Goal: Contribute content: Add original content to the website for others to see

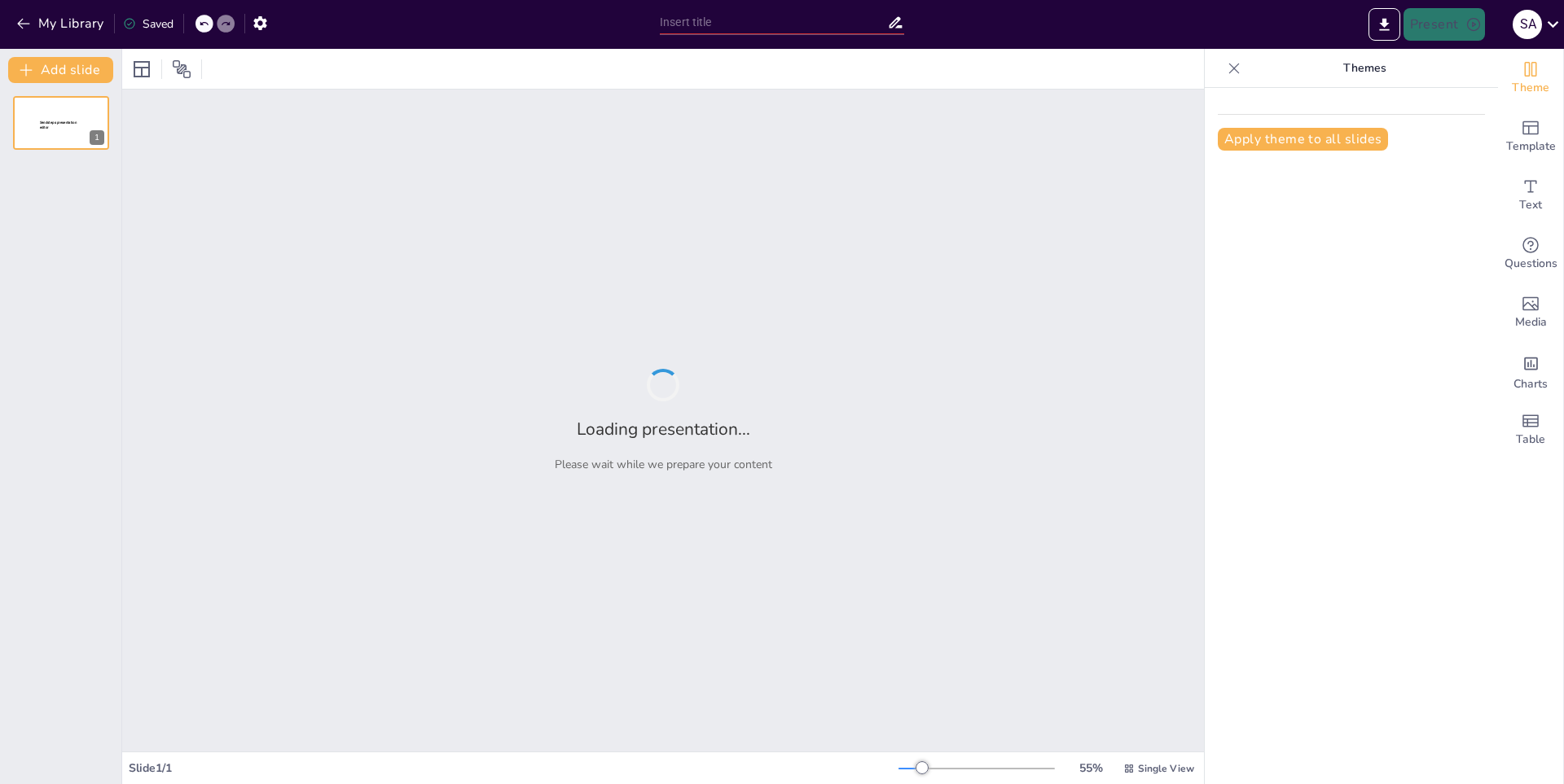
type input "Fundamentos de la Mecánica: Principios y Aplicaciones"
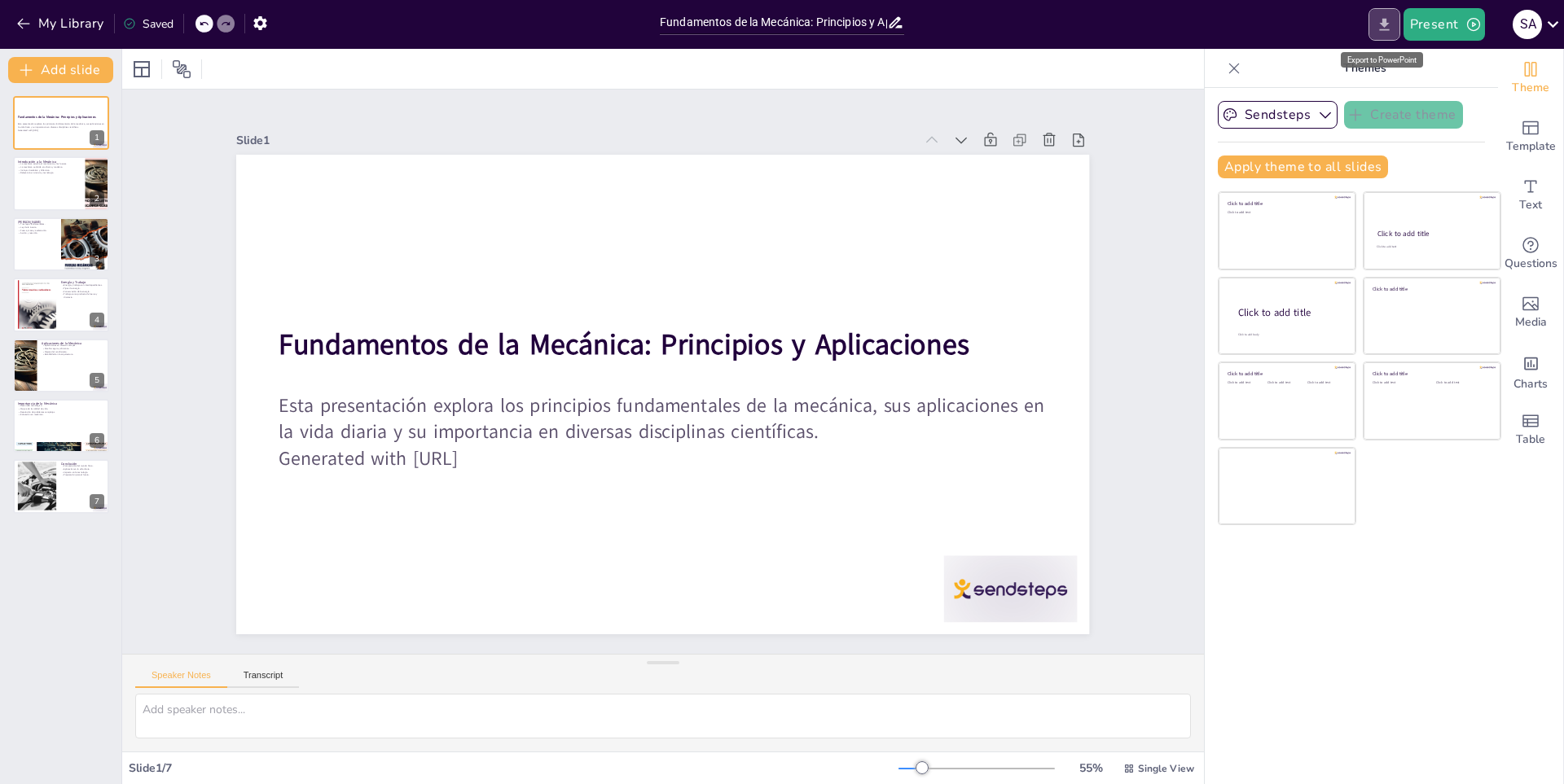
click at [1379, 24] on icon "Export to PowerPoint" at bounding box center [1385, 25] width 18 height 18
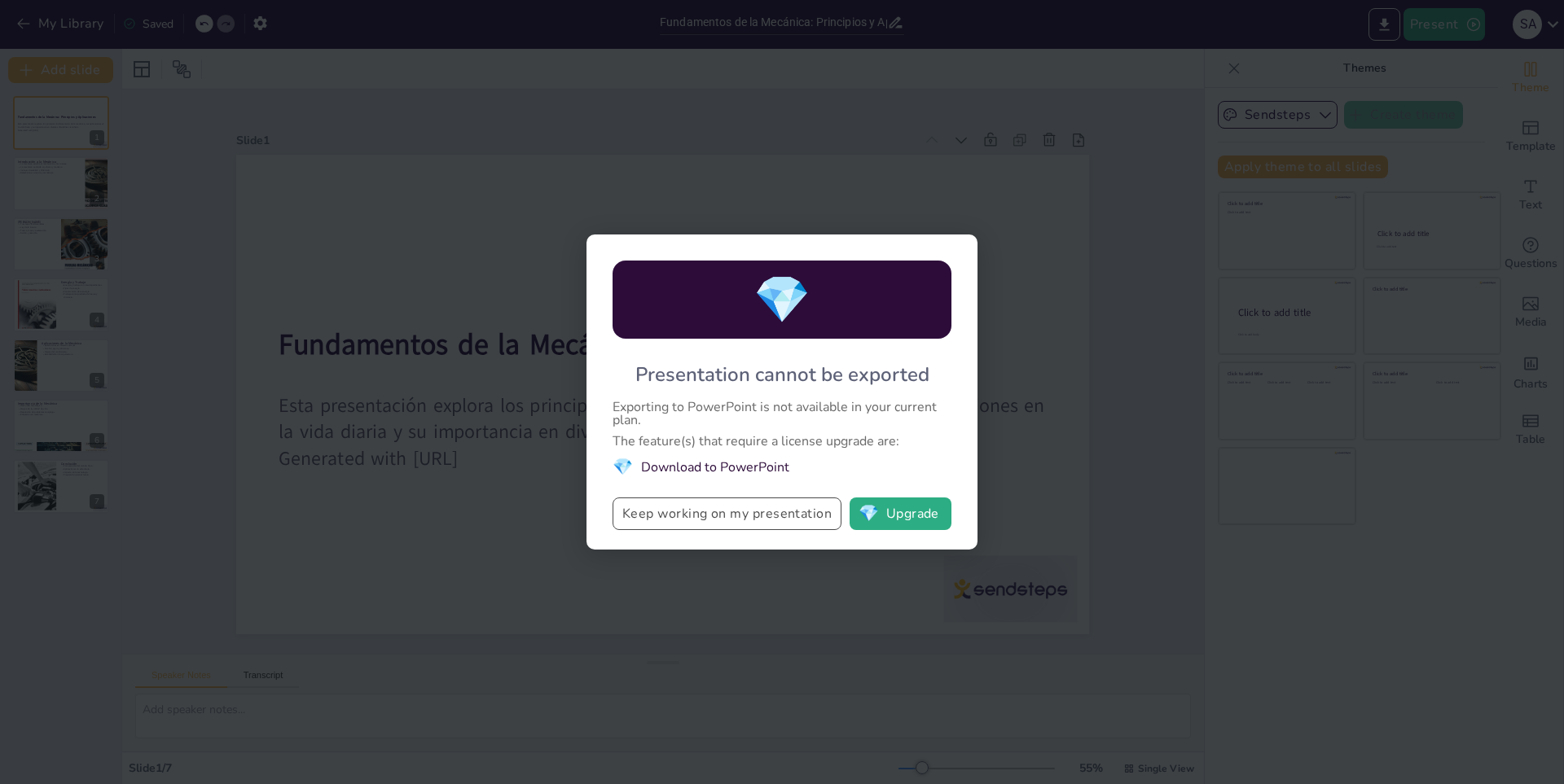
click at [760, 508] on button "Keep working on my presentation" at bounding box center [726, 513] width 229 height 32
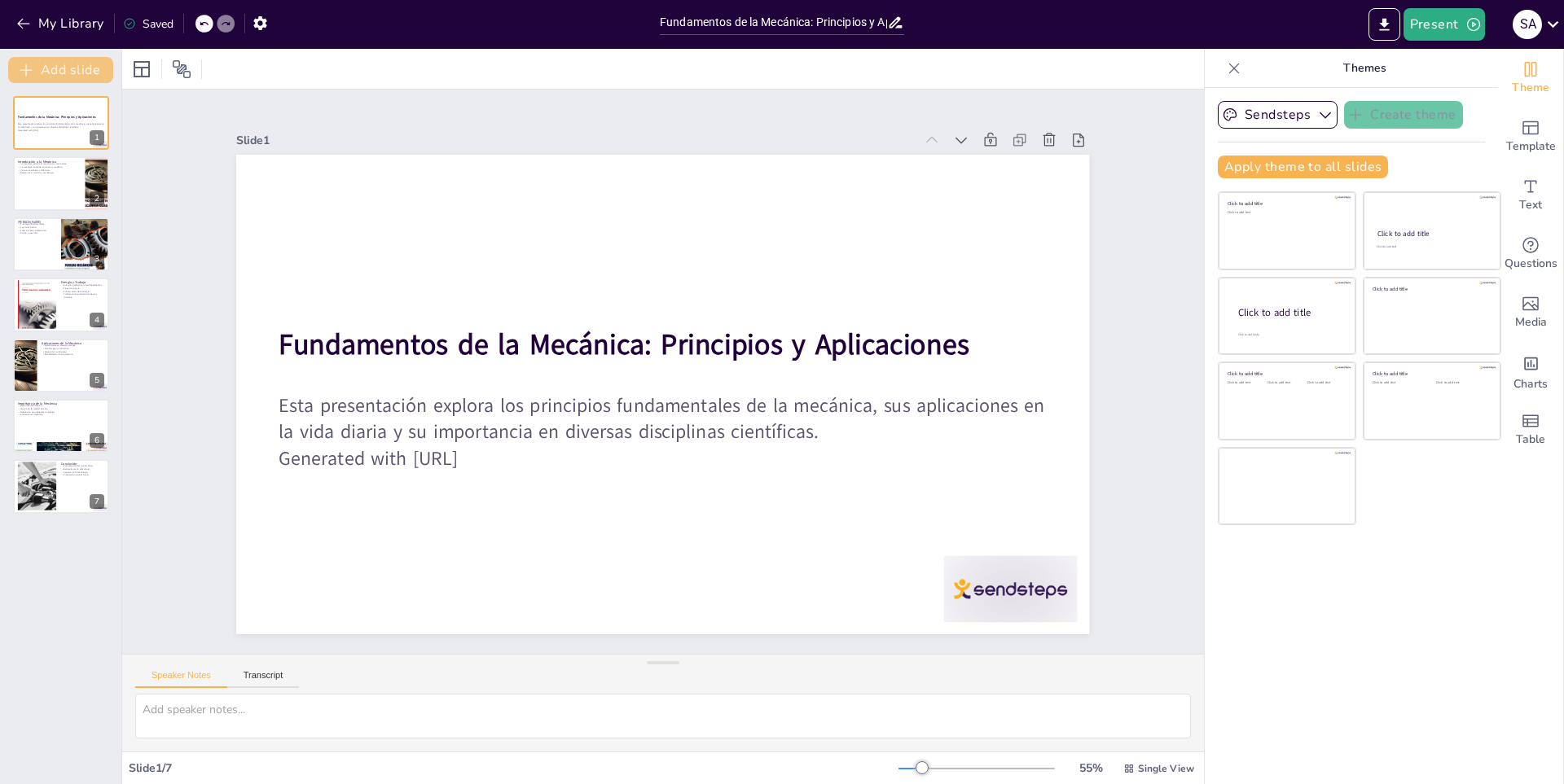
click at [83, 67] on button "Add slide" at bounding box center [60, 70] width 105 height 26
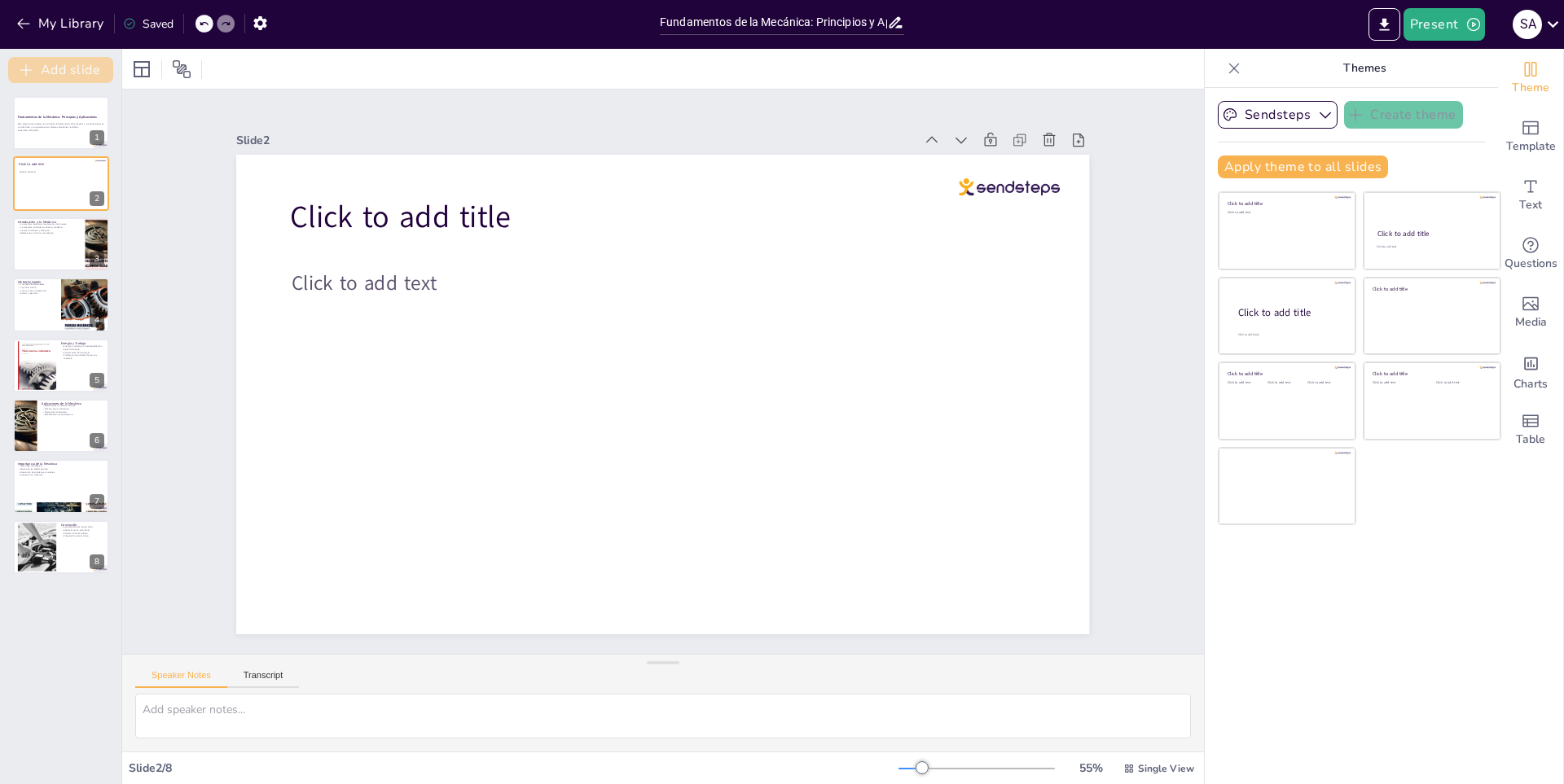
click at [83, 67] on button "Add slide" at bounding box center [60, 70] width 105 height 26
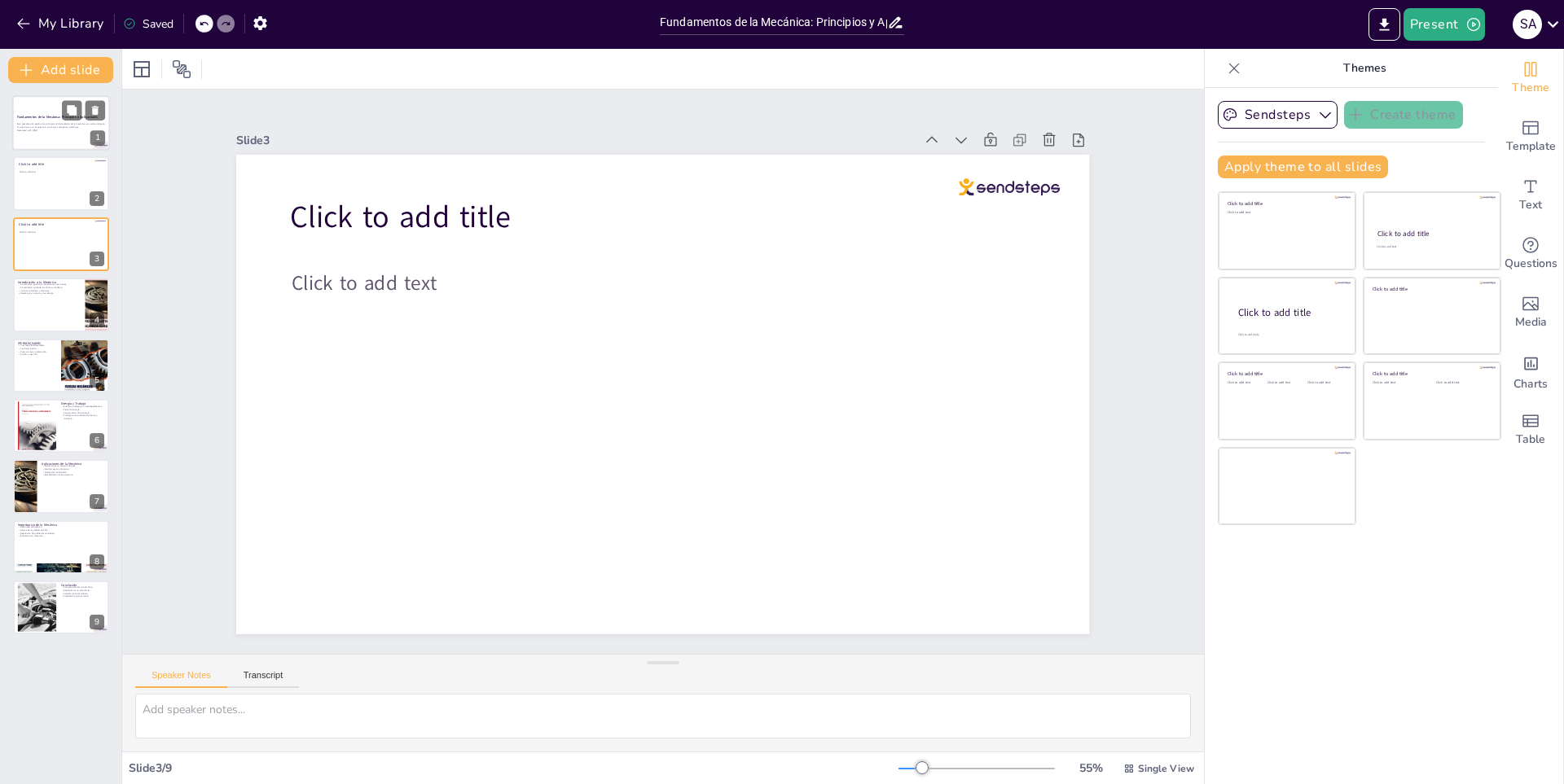
click at [22, 122] on div "Esta presentación explora los principios fundamentales de la mecánica, sus apli…" at bounding box center [61, 127] width 88 height 12
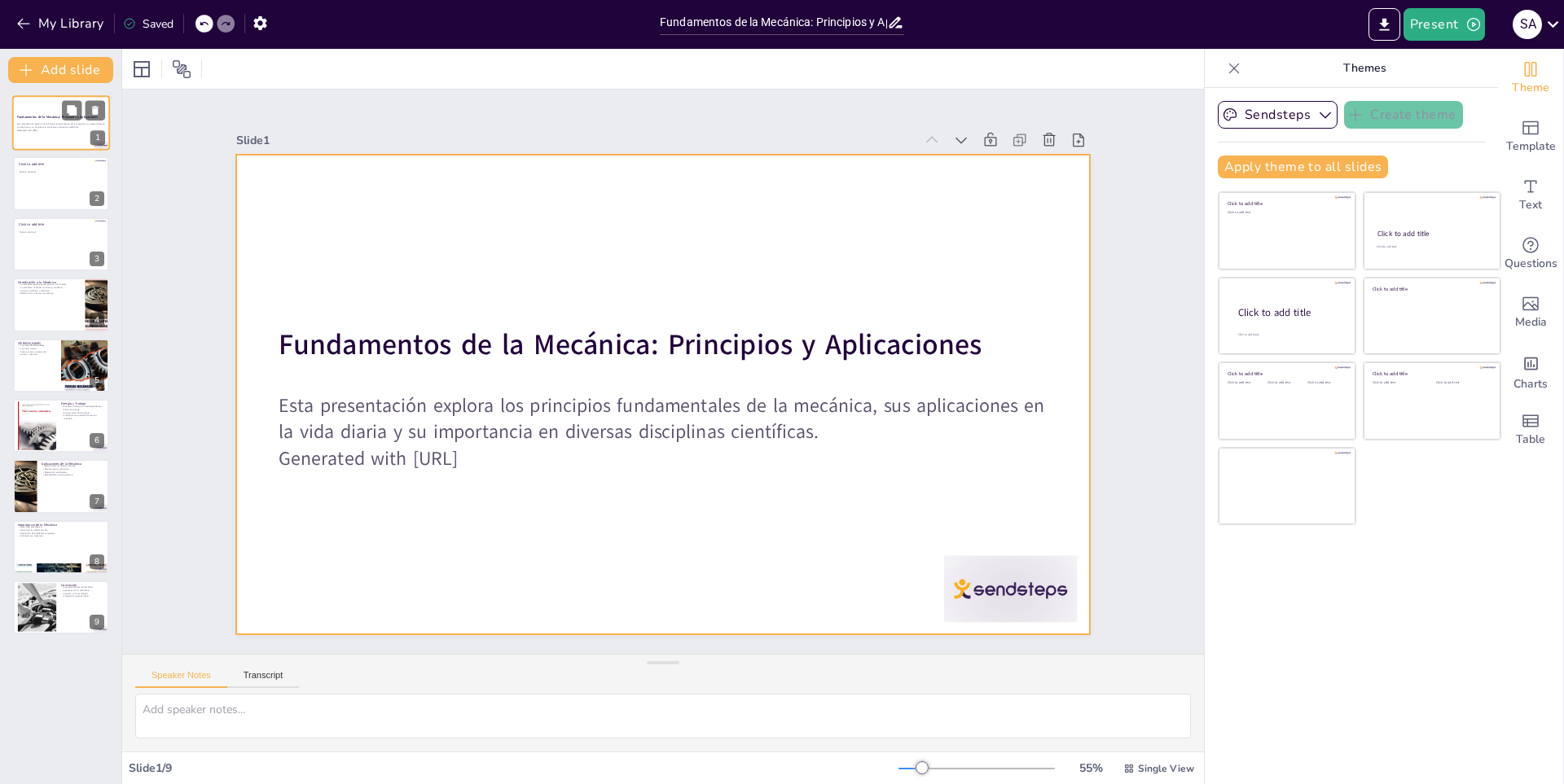
click at [28, 141] on div at bounding box center [61, 123] width 97 height 55
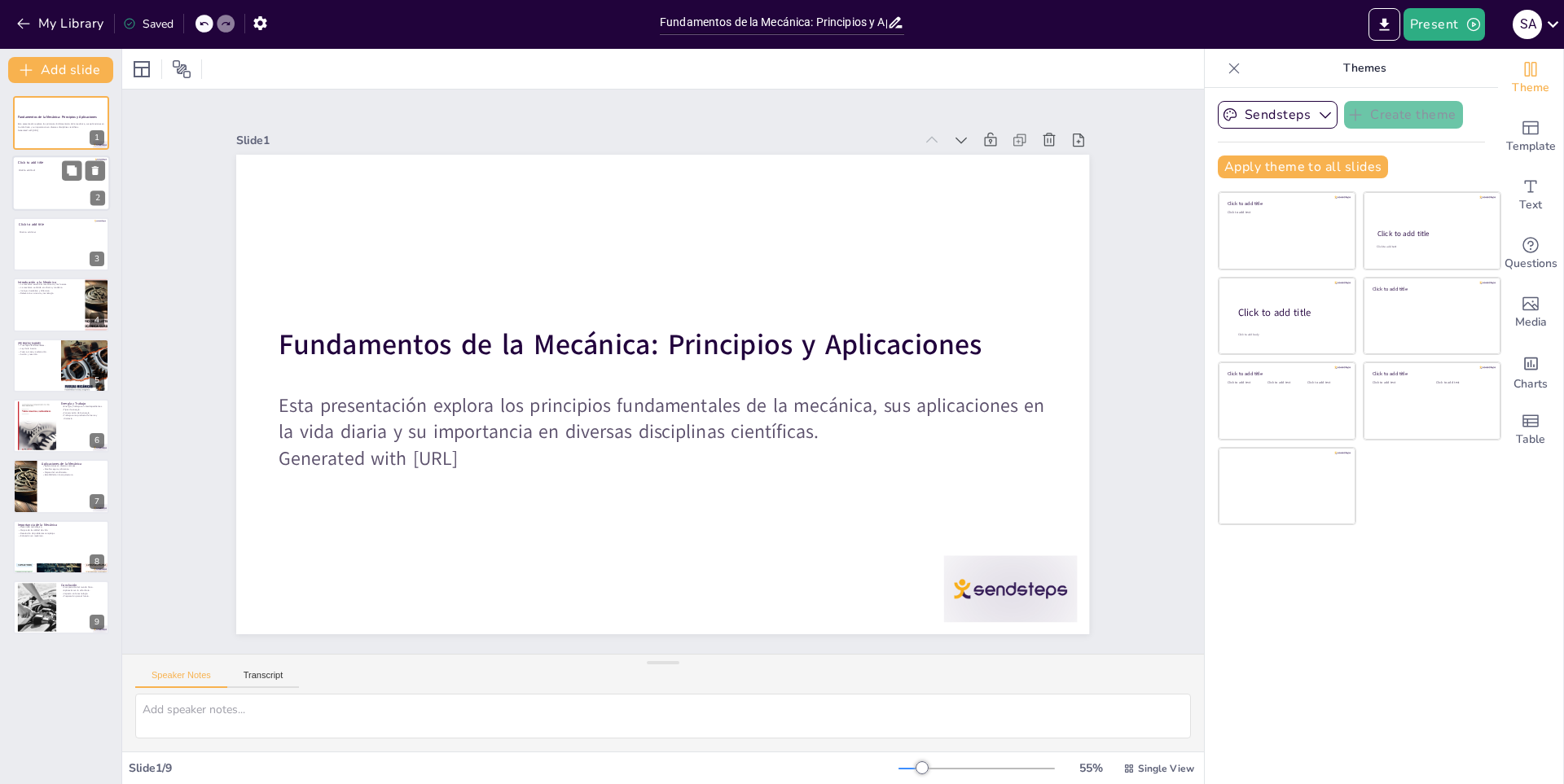
click at [24, 204] on div at bounding box center [61, 184] width 97 height 55
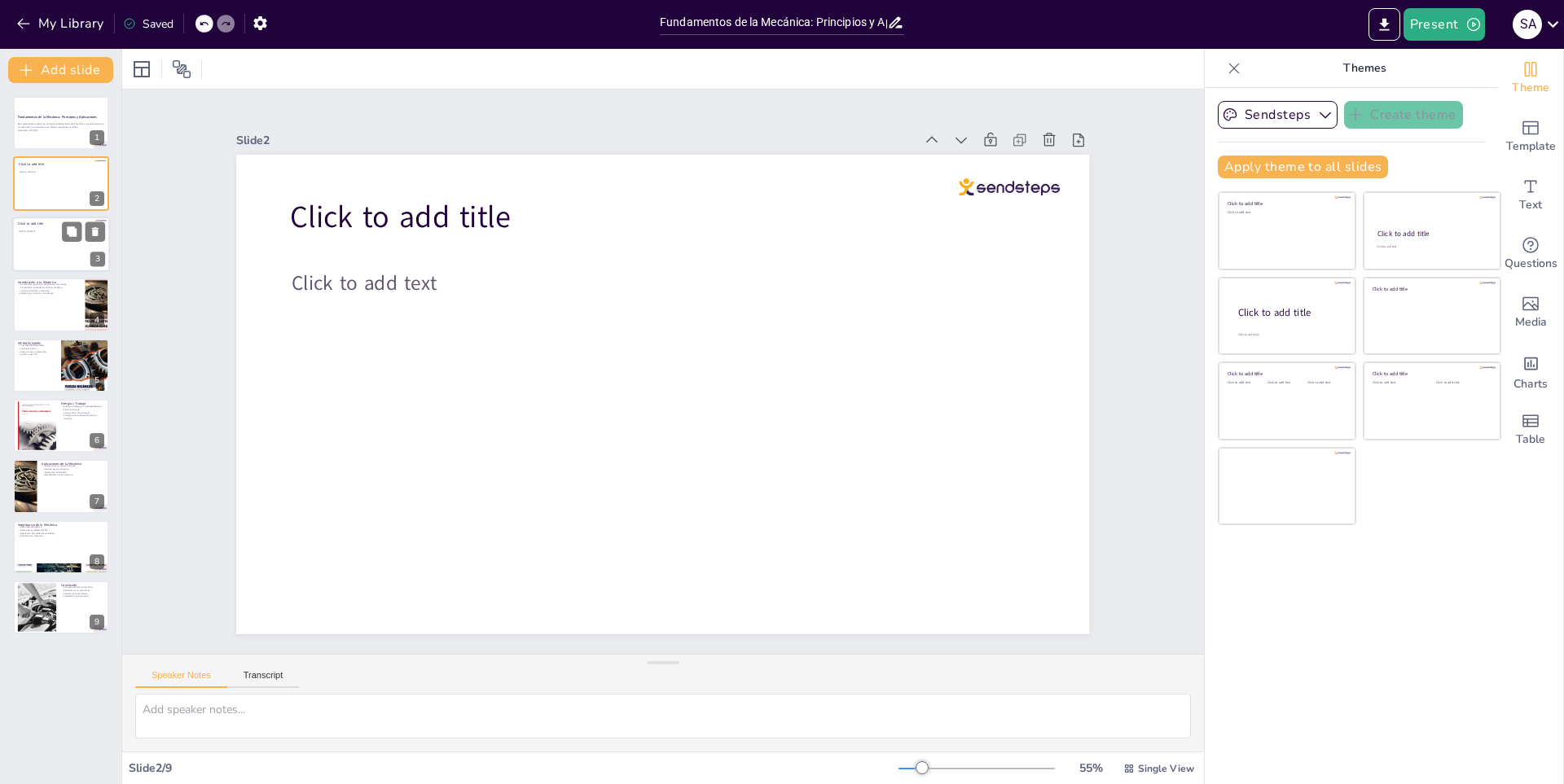
click at [38, 256] on div at bounding box center [61, 244] width 97 height 55
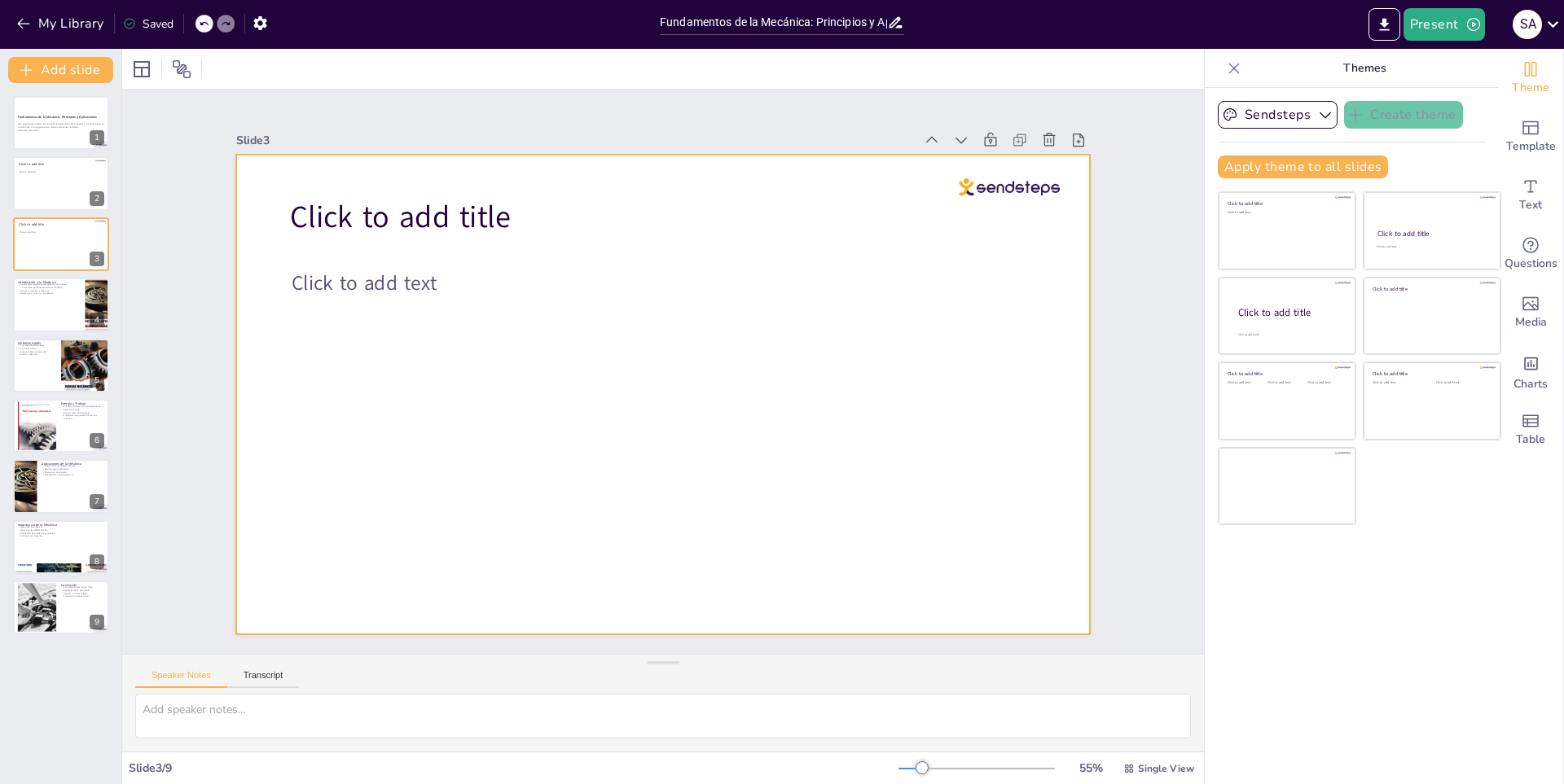
click at [354, 212] on span "Click to add text" at bounding box center [425, 169] width 143 height 84
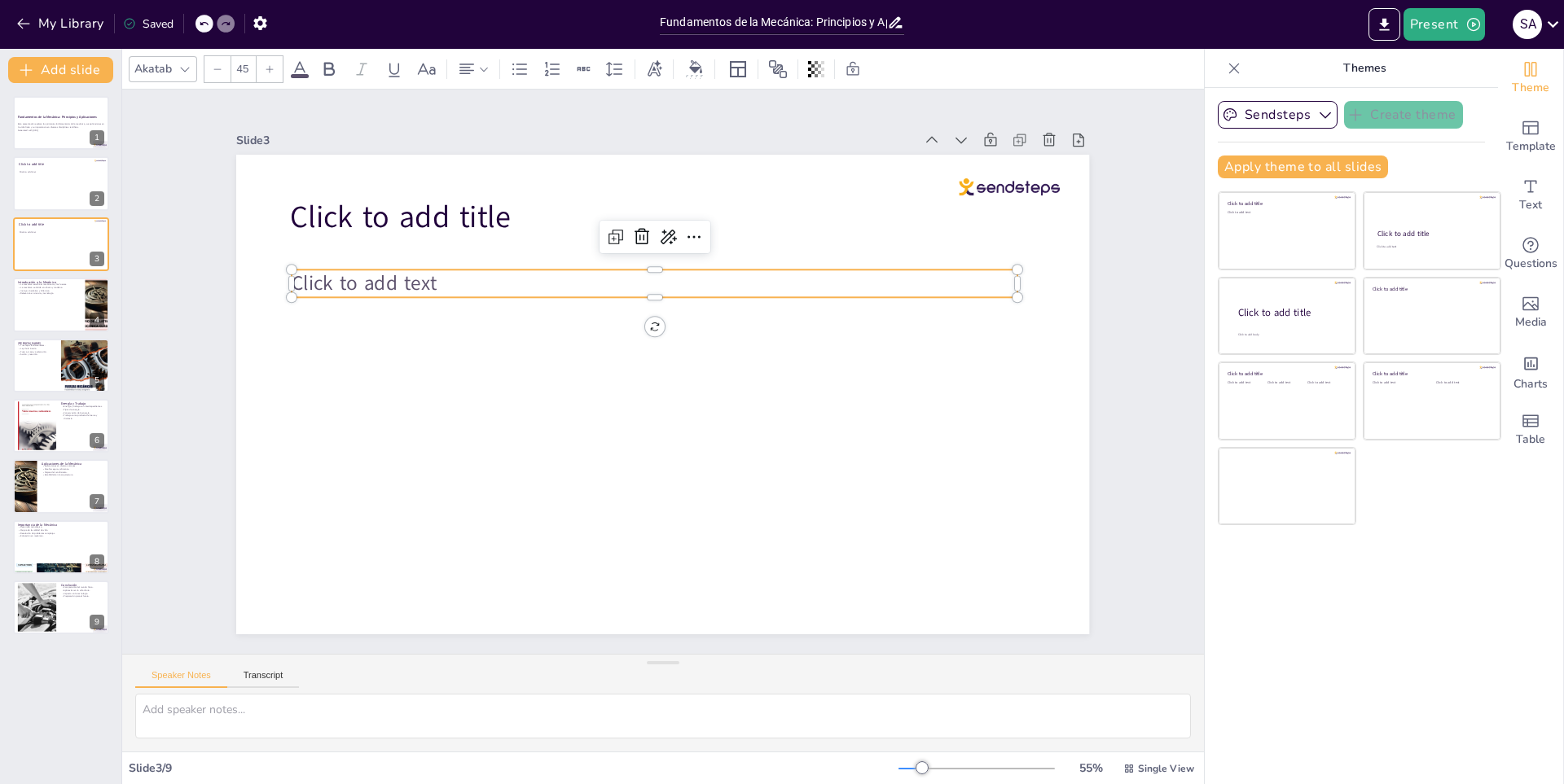
click at [362, 495] on span "Click to add text" at bounding box center [416, 561] width 107 height 133
click at [18, 20] on icon "button" at bounding box center [23, 23] width 17 height 17
